Goal: Communication & Community: Participate in discussion

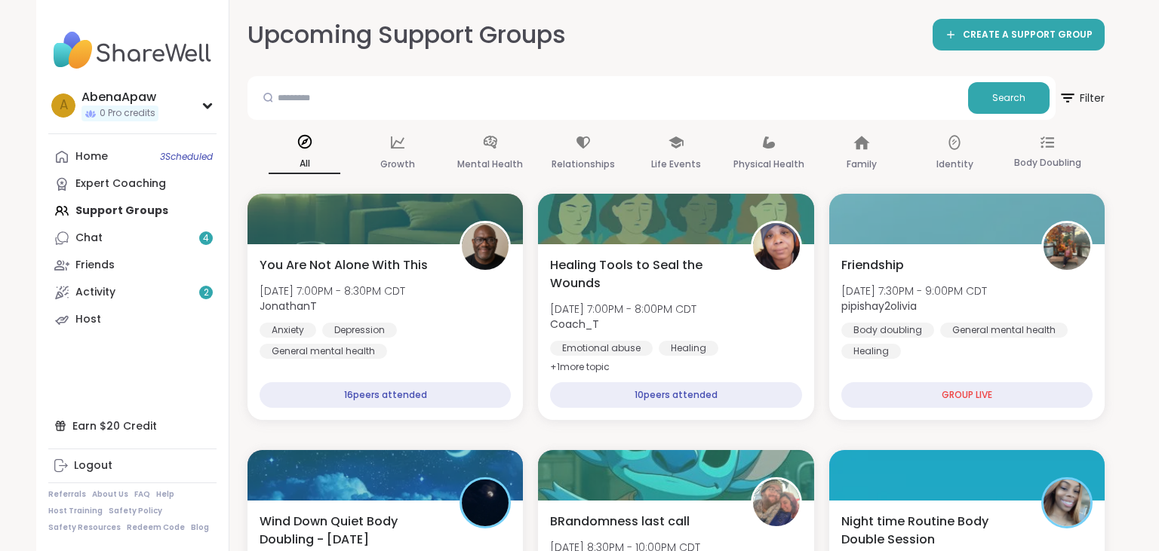
scroll to position [809, 0]
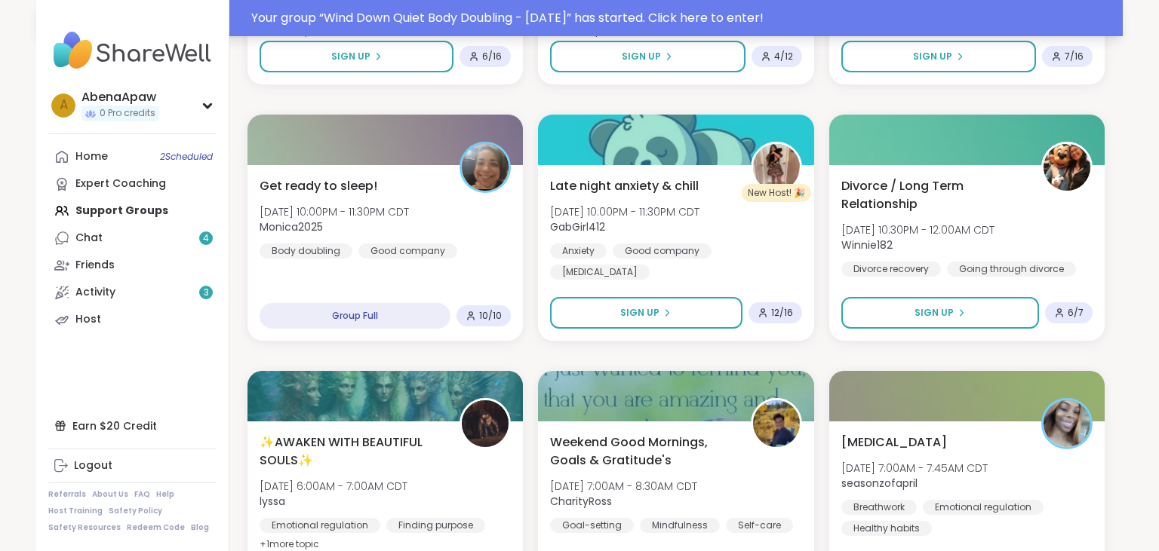
scroll to position [628, 0]
click at [291, 9] on div "Your group “ Wind Down Quiet Body Doubling - Friday ” has started. Click here t…" at bounding box center [682, 18] width 862 height 18
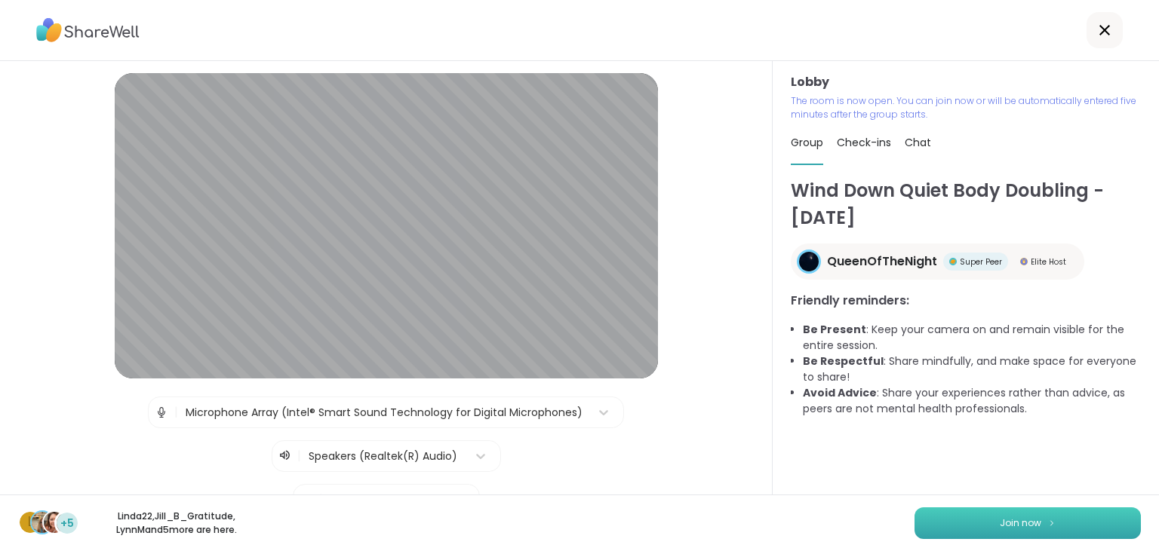
click at [981, 521] on button "Join now" at bounding box center [1027, 524] width 226 height 32
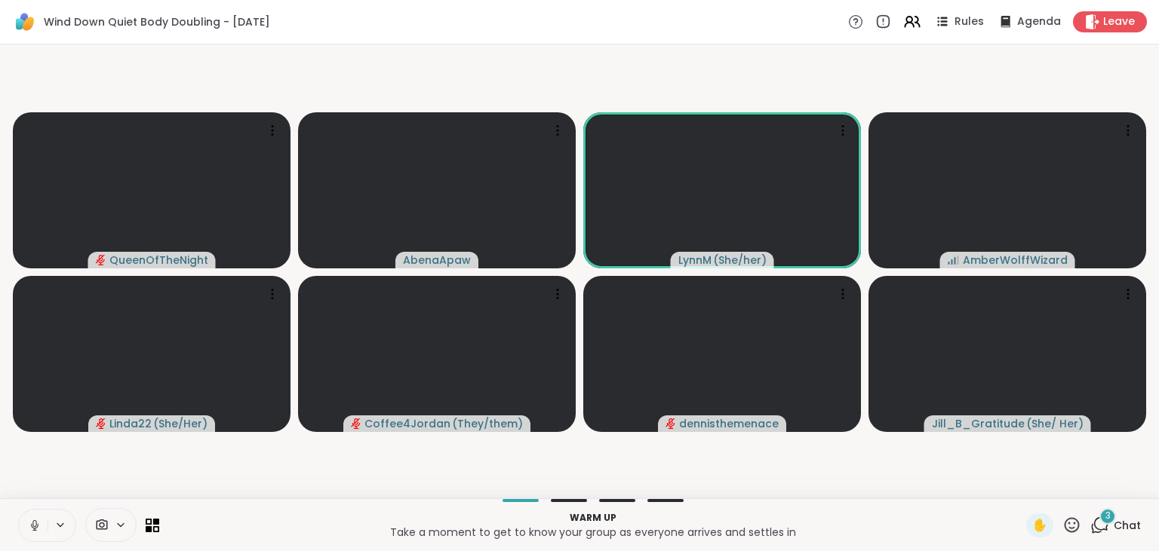
click at [35, 514] on button at bounding box center [33, 526] width 29 height 32
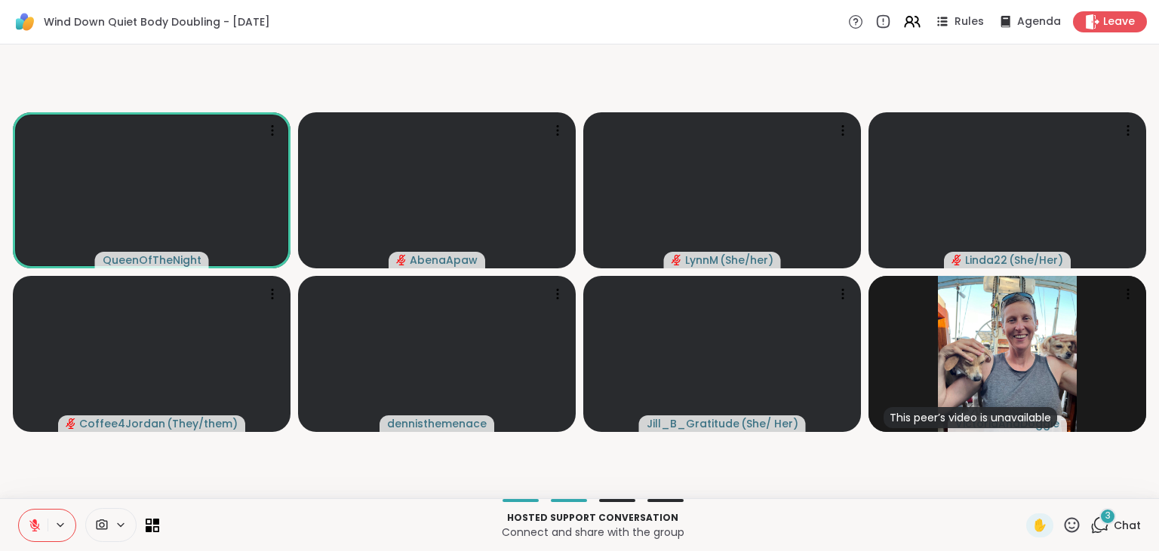
click at [34, 514] on button at bounding box center [33, 526] width 29 height 32
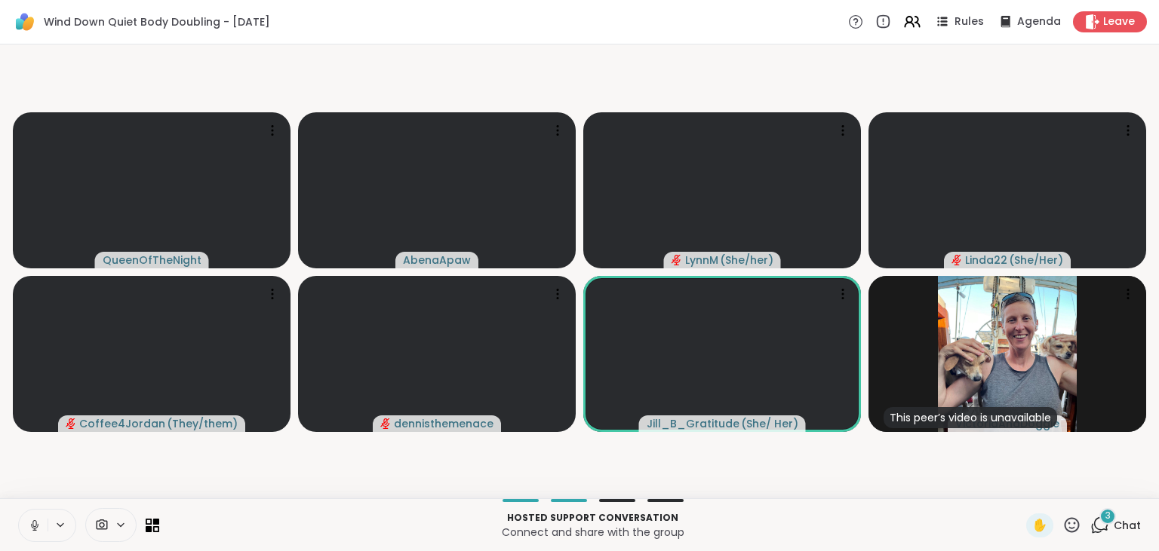
click at [36, 524] on icon at bounding box center [34, 524] width 4 height 7
